Goal: Information Seeking & Learning: Find specific fact

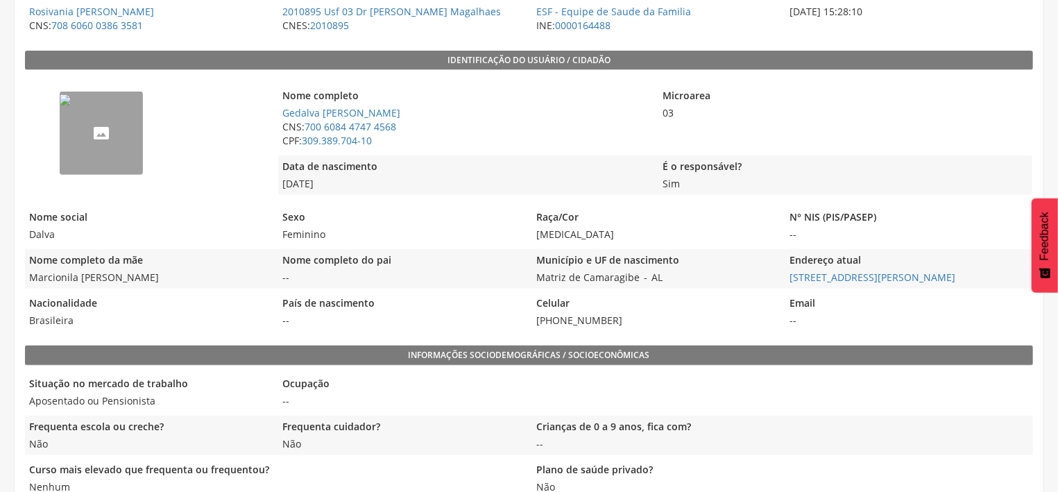
scroll to position [223, 0]
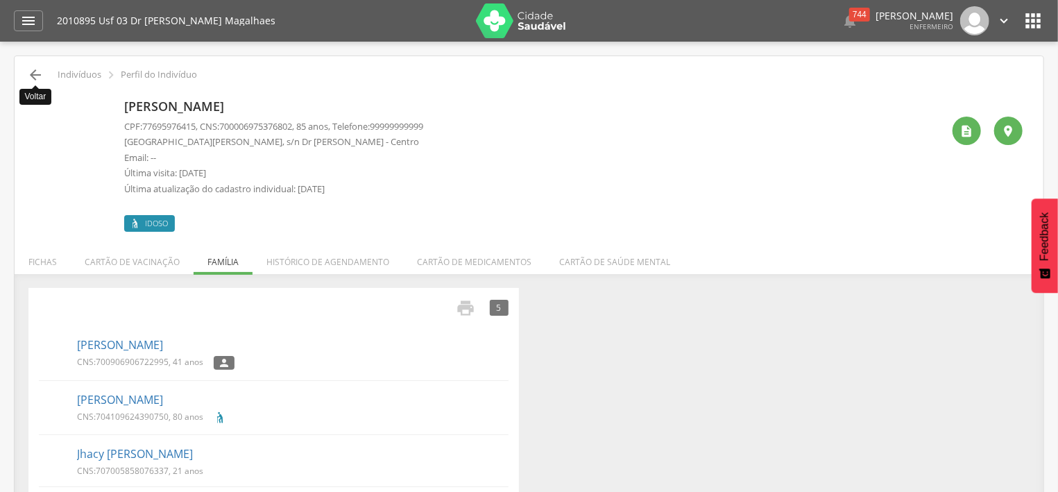
click at [34, 73] on icon "" at bounding box center [35, 75] width 17 height 17
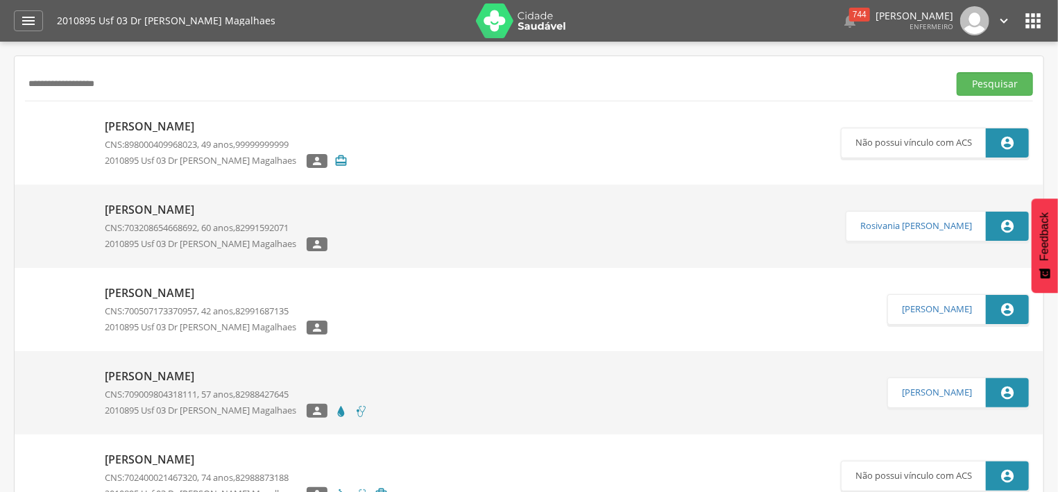
drag, startPoint x: 128, startPoint y: 87, endPoint x: 7, endPoint y: 83, distance: 121.4
click at [25, 83] on input "**********" at bounding box center [484, 84] width 918 height 24
paste input "**********"
type input "**********"
click at [991, 92] on button "Pesquisar" at bounding box center [994, 84] width 76 height 24
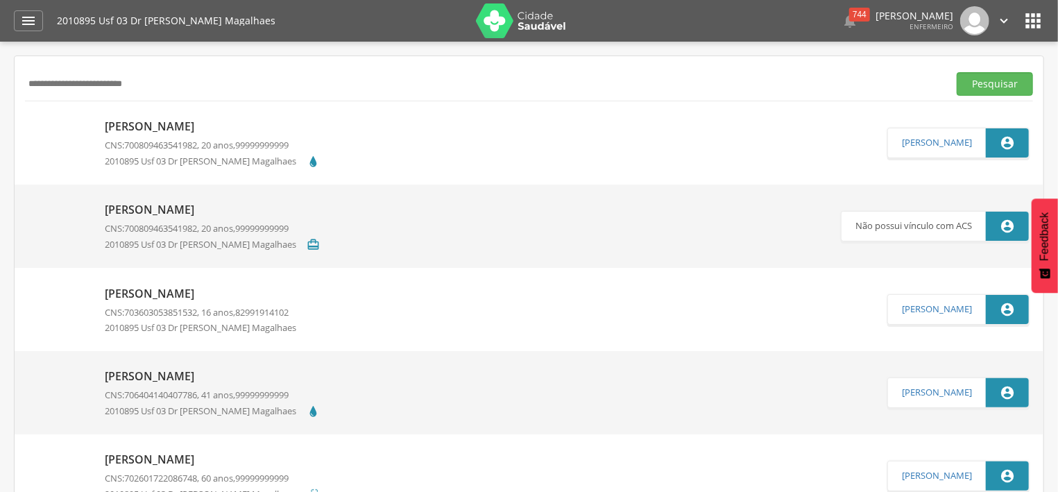
click at [214, 128] on p "[PERSON_NAME]" at bounding box center [212, 127] width 215 height 16
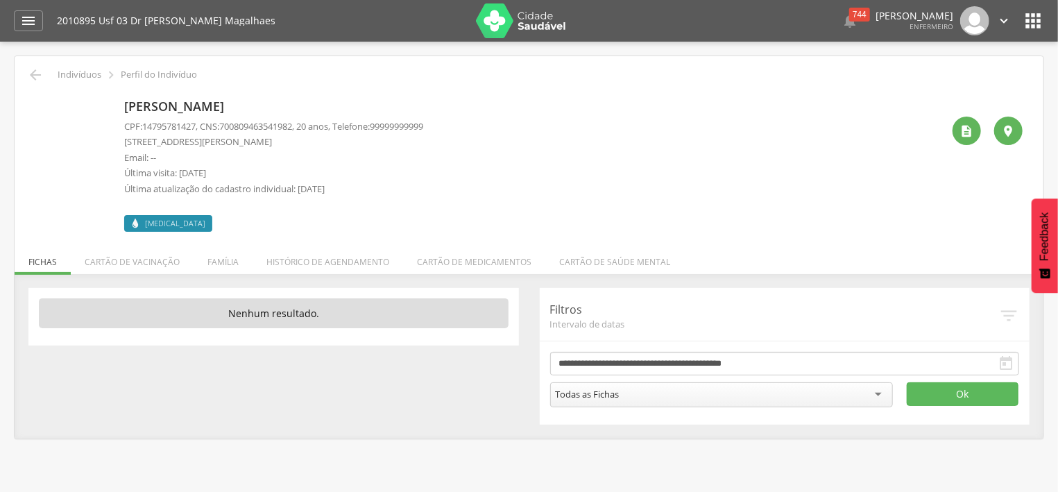
click at [160, 222] on span "[MEDICAL_DATA]" at bounding box center [175, 223] width 60 height 11
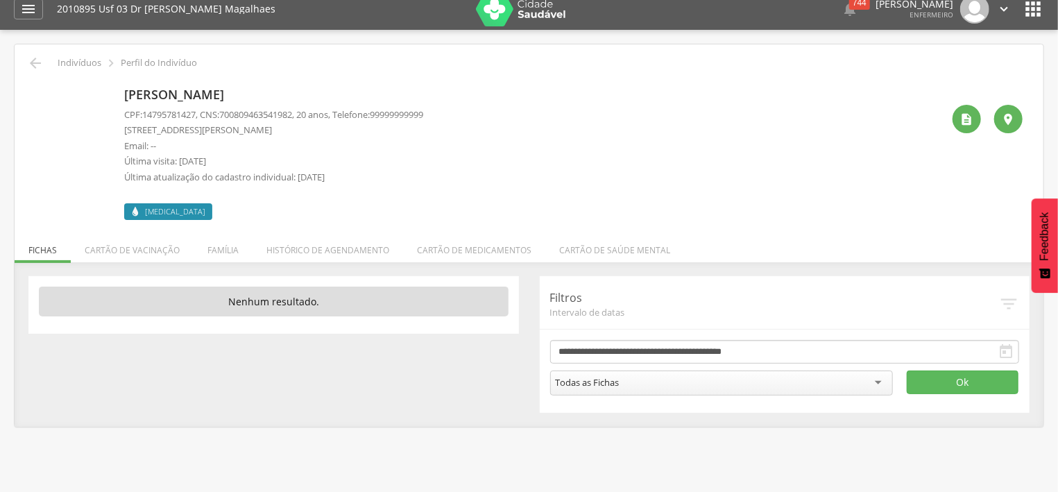
scroll to position [42, 0]
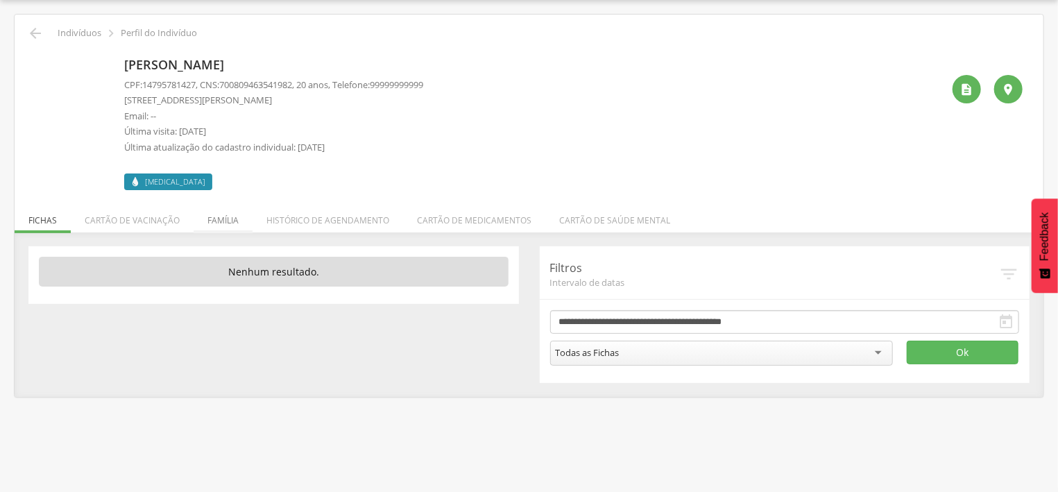
click at [231, 215] on li "Família" at bounding box center [223, 216] width 59 height 33
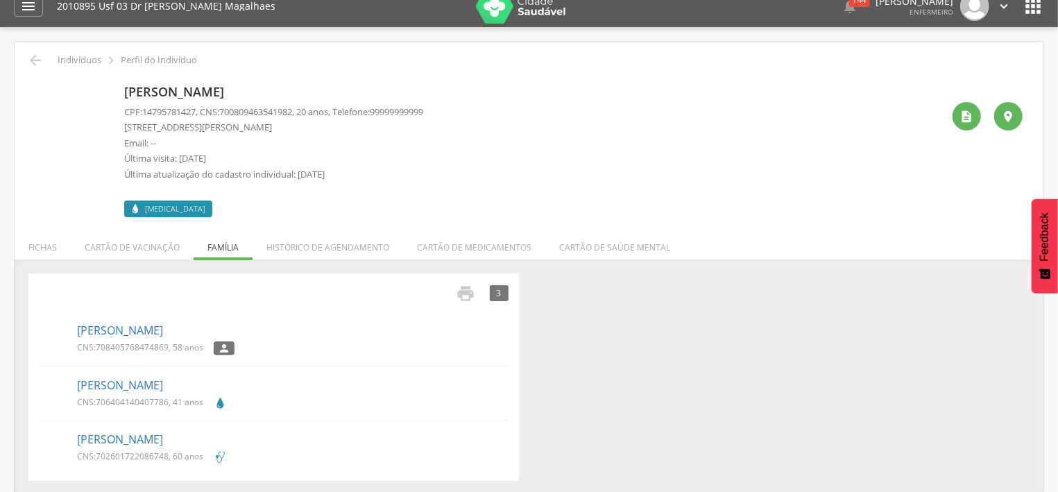
scroll to position [0, 0]
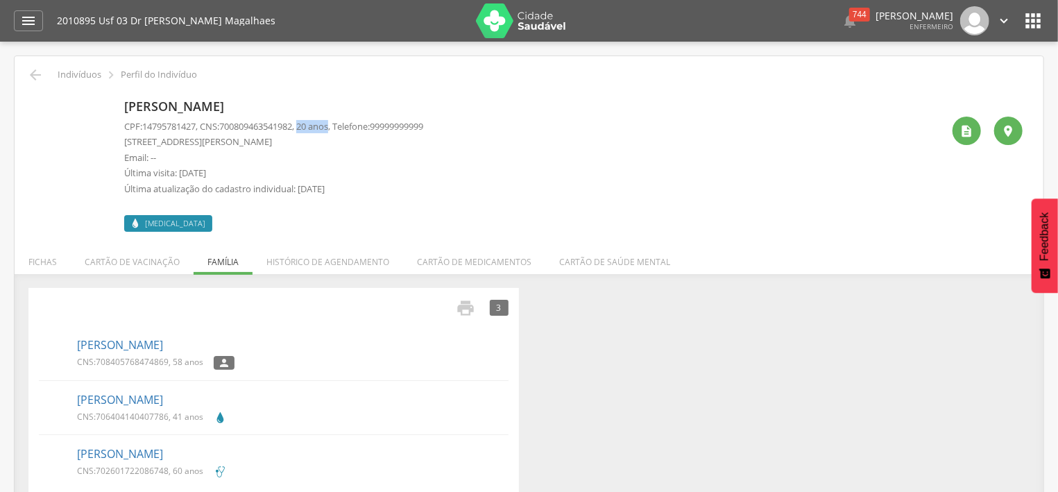
drag, startPoint x: 310, startPoint y: 128, endPoint x: 344, endPoint y: 128, distance: 34.0
click at [344, 128] on p "CPF: 14795781427 , CNS: [PHONE_NUMBER] , 20 anos, Telefone: [PHONE_NUMBER]" at bounding box center [273, 126] width 299 height 13
drag, startPoint x: 346, startPoint y: 128, endPoint x: 311, endPoint y: 130, distance: 34.7
click at [311, 130] on p "CPF: 14795781427 , CNS: [PHONE_NUMBER] , 20 anos, Telefone: [PHONE_NUMBER]" at bounding box center [273, 126] width 299 height 13
drag, startPoint x: 350, startPoint y: 187, endPoint x: 253, endPoint y: 188, distance: 97.1
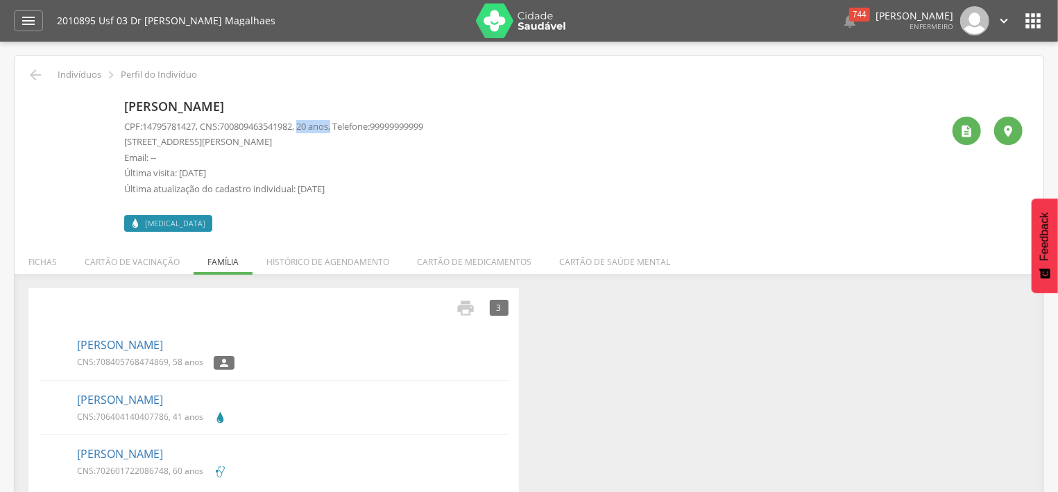
click at [253, 188] on p "Última atualização do cadastro individual: [DATE]" at bounding box center [273, 188] width 299 height 13
drag, startPoint x: 250, startPoint y: 187, endPoint x: 277, endPoint y: 192, distance: 26.8
click at [277, 192] on p "Última atualização do cadastro individual: [DATE]" at bounding box center [273, 188] width 299 height 13
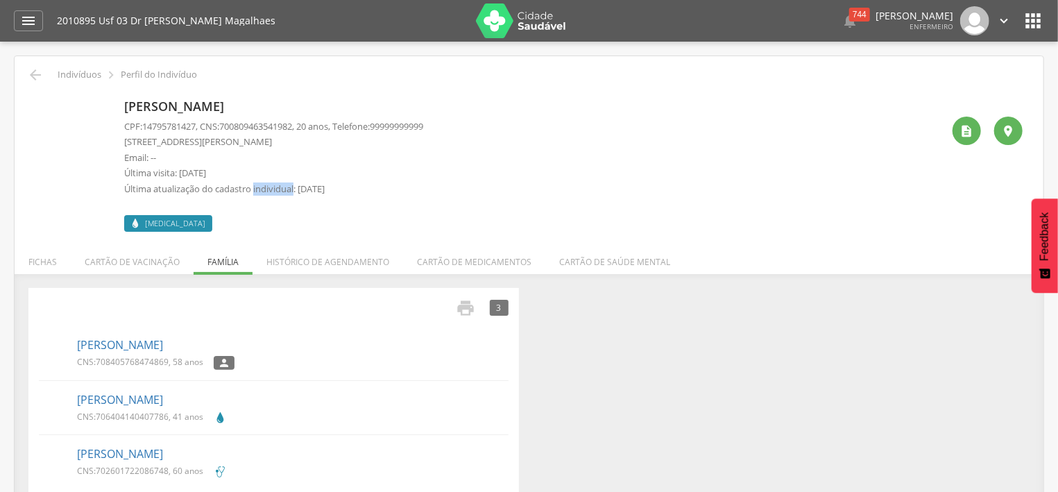
click at [277, 192] on p "Última atualização do cadastro individual: [DATE]" at bounding box center [273, 188] width 299 height 13
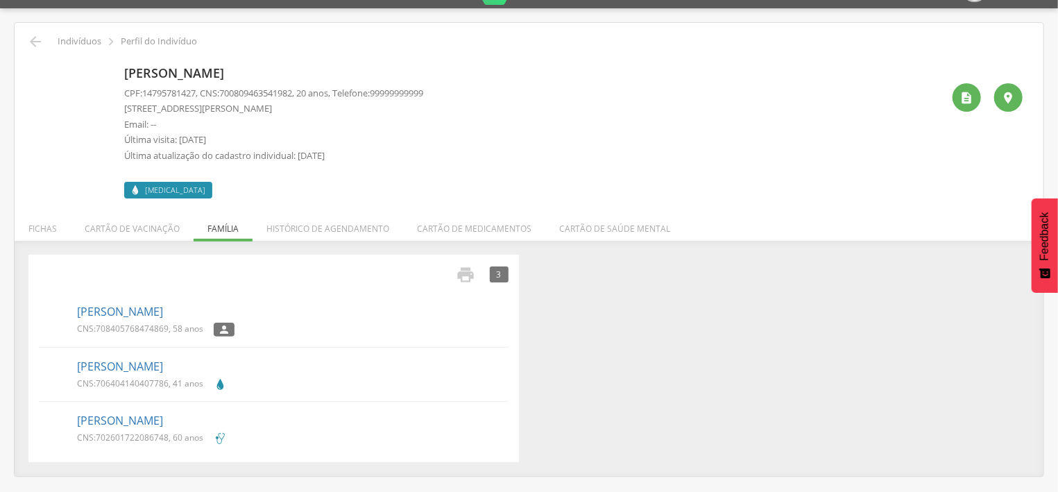
scroll to position [42, 0]
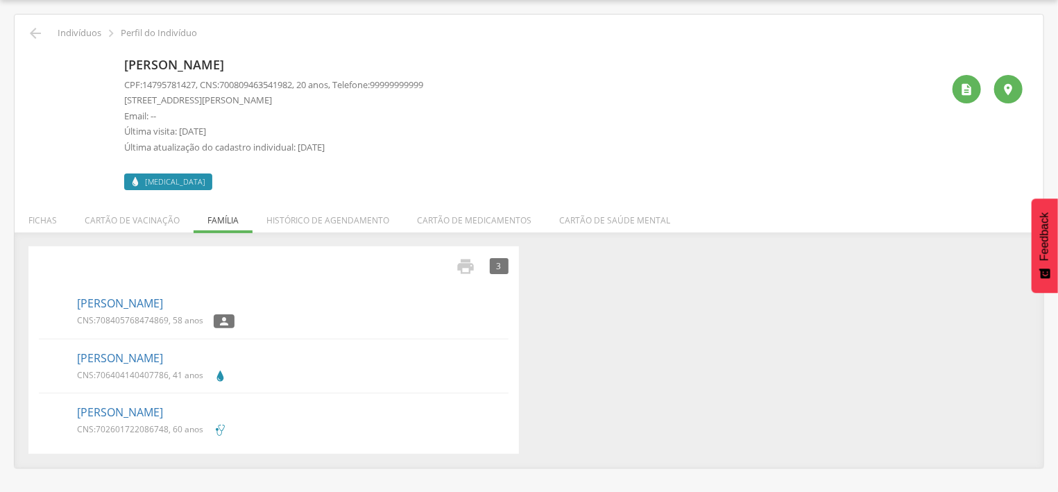
drag, startPoint x: 352, startPoint y: 148, endPoint x: 303, endPoint y: 146, distance: 49.3
click at [303, 146] on p "Última atualização do cadastro individual: [DATE]" at bounding box center [273, 147] width 299 height 13
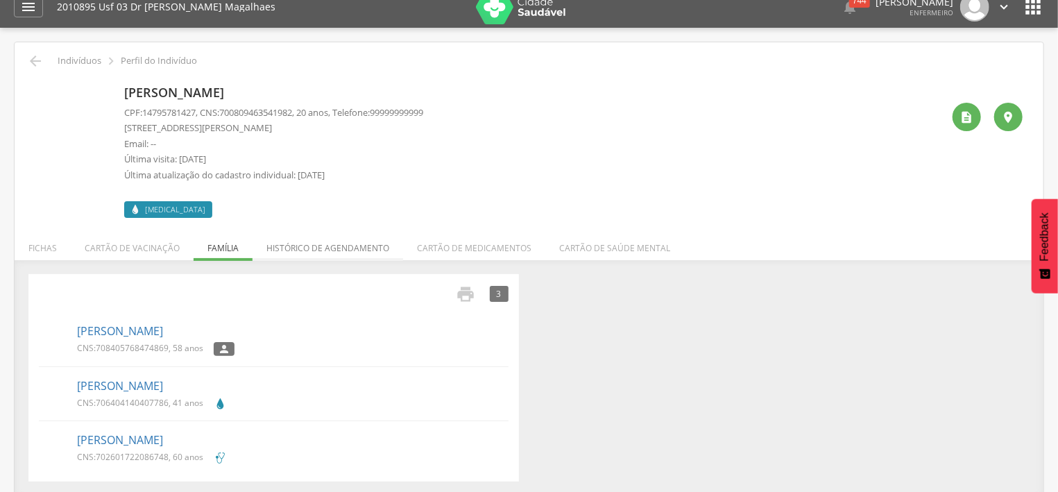
scroll to position [0, 0]
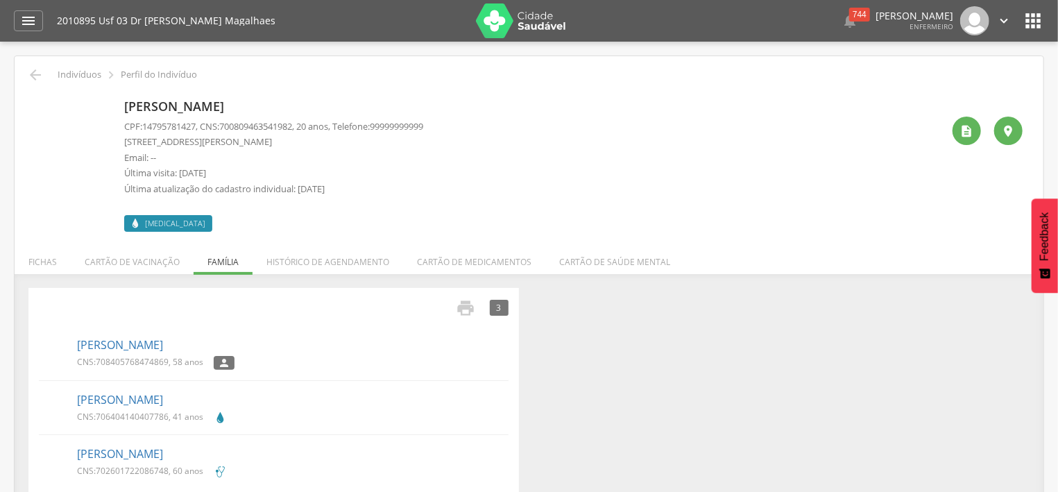
click at [499, 306] on div "3" at bounding box center [499, 308] width 19 height 16
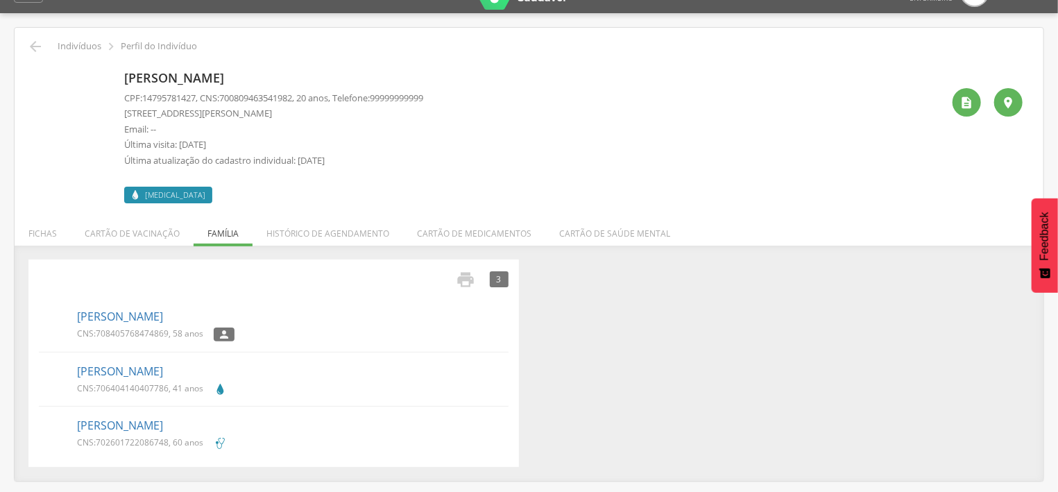
scroll to position [42, 0]
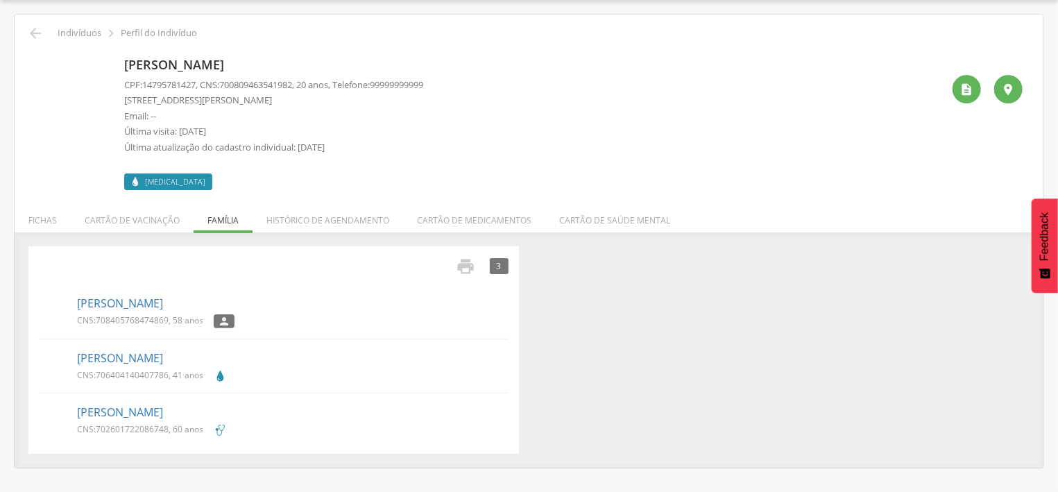
drag, startPoint x: 227, startPoint y: 424, endPoint x: 191, endPoint y: 425, distance: 35.4
click at [190, 425] on div "CNS: 702601722086748 , 60 anos" at bounding box center [292, 431] width 431 height 17
drag, startPoint x: 230, startPoint y: 424, endPoint x: 171, endPoint y: 434, distance: 59.2
click at [172, 434] on div "CNS: 702601722086748 , 60 anos" at bounding box center [292, 431] width 431 height 17
drag, startPoint x: 172, startPoint y: 427, endPoint x: 78, endPoint y: 434, distance: 93.9
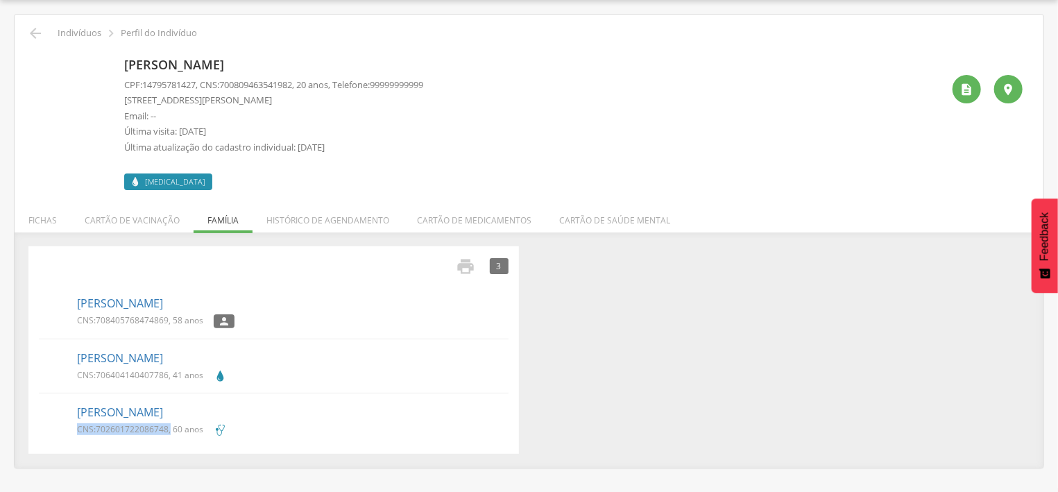
click at [78, 434] on p "CNS: 702601722086748 , 60 anos" at bounding box center [140, 429] width 126 height 12
click at [78, 433] on p "CNS: 702601722086748 , 60 anos" at bounding box center [140, 429] width 126 height 12
drag, startPoint x: 78, startPoint y: 427, endPoint x: 180, endPoint y: 429, distance: 102.7
click at [180, 429] on p "CNS: 702601722086748 , 60 anos" at bounding box center [140, 429] width 126 height 12
